Goal: Information Seeking & Learning: Compare options

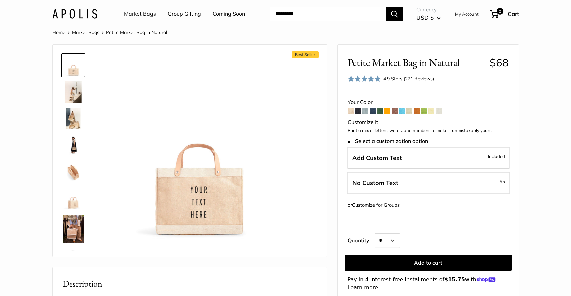
click at [69, 170] on img at bounding box center [73, 171] width 21 height 21
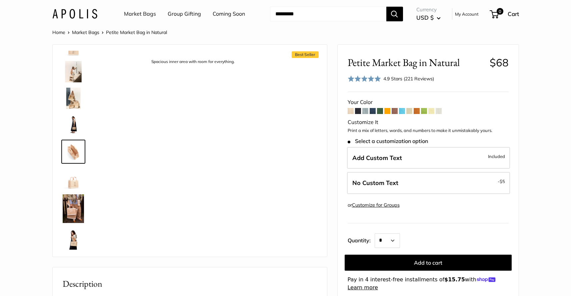
scroll to position [21, 0]
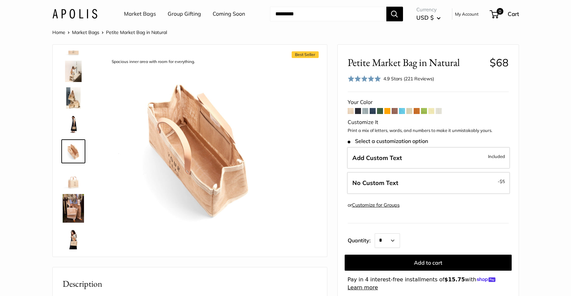
click at [0, 0] on span "Roll over image to zoom in" at bounding box center [0, 0] width 0 height 0
click at [70, 239] on img at bounding box center [73, 238] width 21 height 21
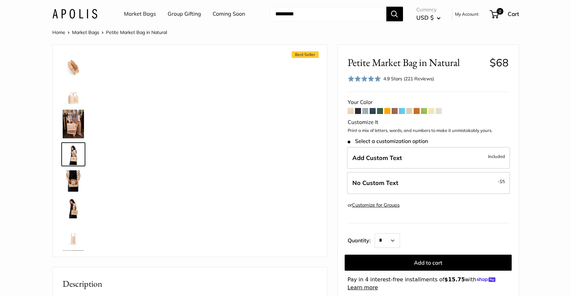
scroll to position [108, 0]
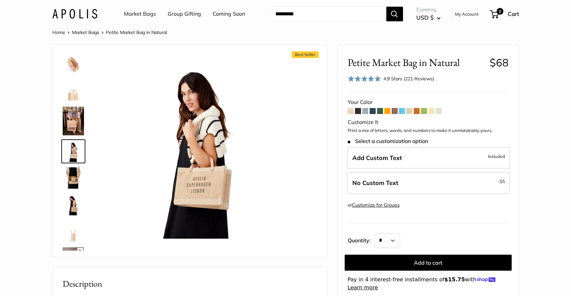
click at [74, 238] on img at bounding box center [73, 231] width 21 height 21
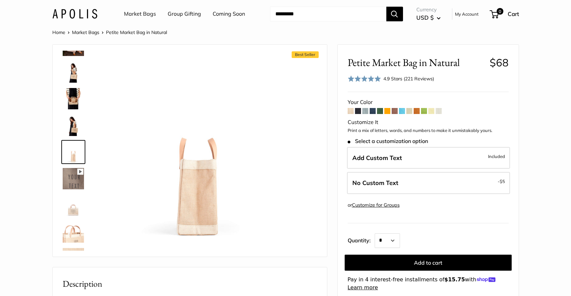
scroll to position [188, 0]
click at [73, 231] on img at bounding box center [73, 231] width 21 height 21
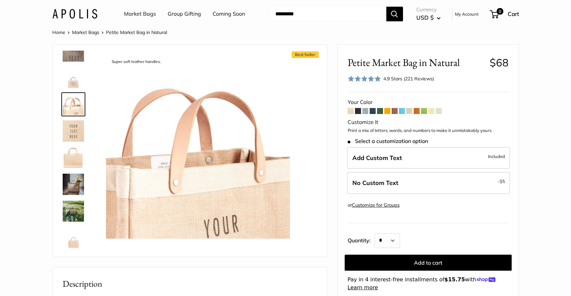
scroll to position [317, 0]
click at [72, 159] on img at bounding box center [73, 155] width 21 height 21
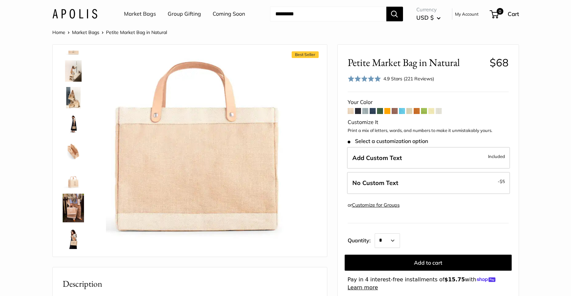
scroll to position [0, 0]
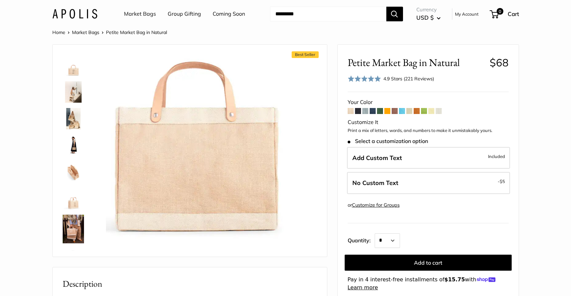
click at [357, 110] on span at bounding box center [358, 111] width 6 height 6
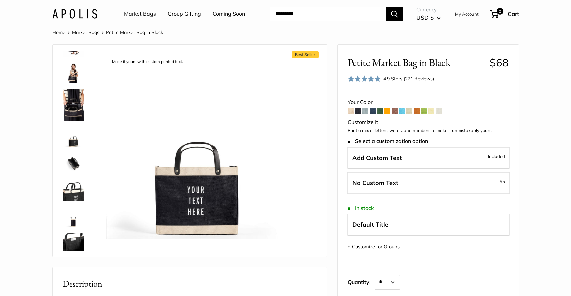
scroll to position [144, 0]
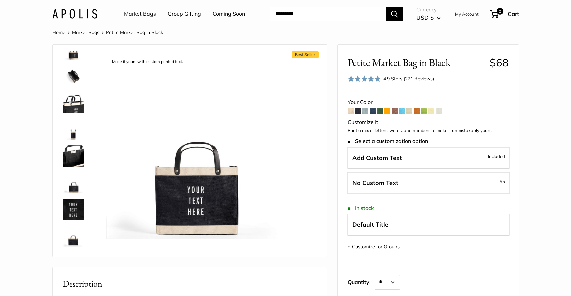
click at [72, 240] on img at bounding box center [73, 235] width 21 height 21
